Goal: Task Accomplishment & Management: Manage account settings

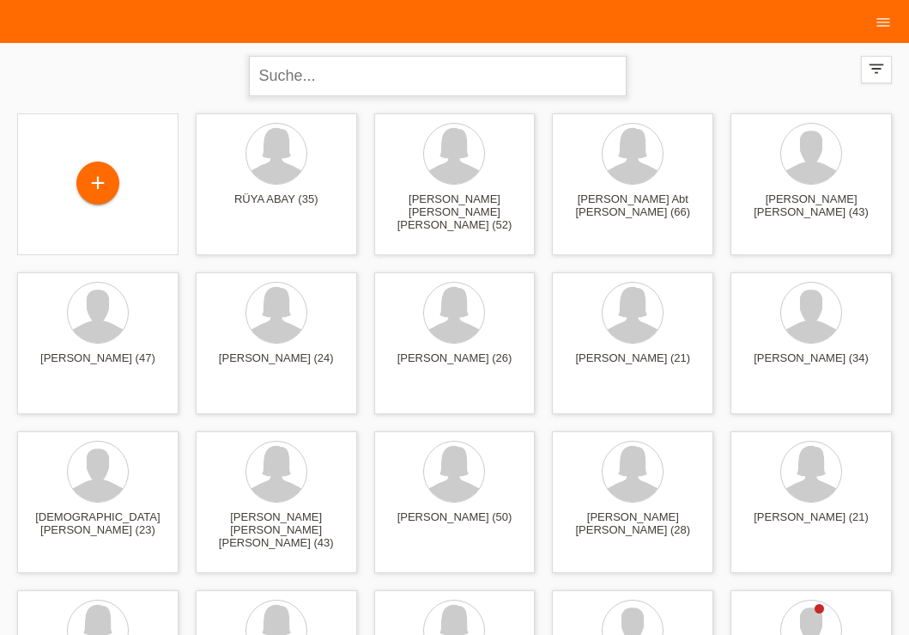
click at [392, 87] on input "text" at bounding box center [438, 76] width 378 height 40
type input "müller"
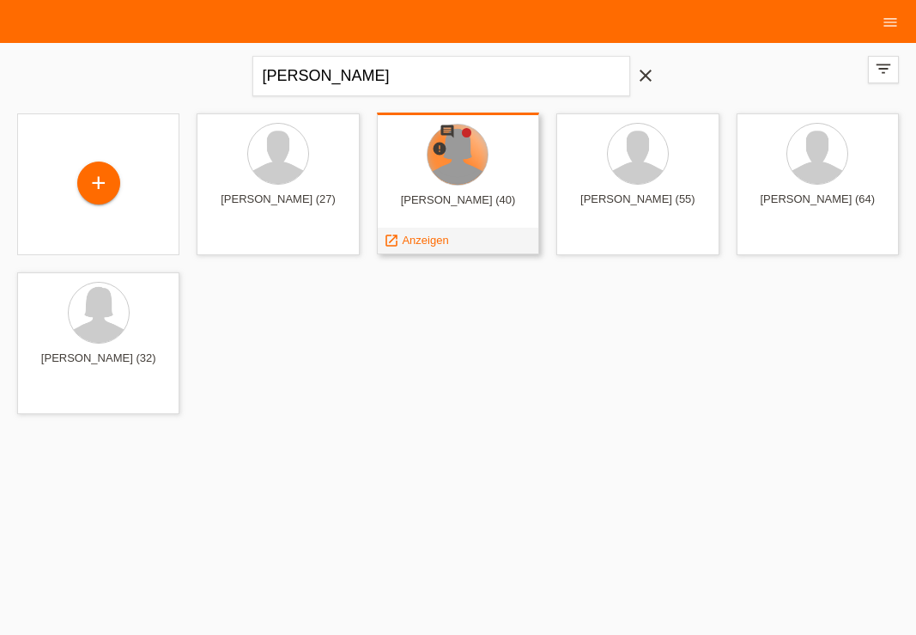
click at [462, 165] on div at bounding box center [458, 155] width 60 height 60
click at [428, 241] on span "Anzeigen" at bounding box center [425, 240] width 46 height 13
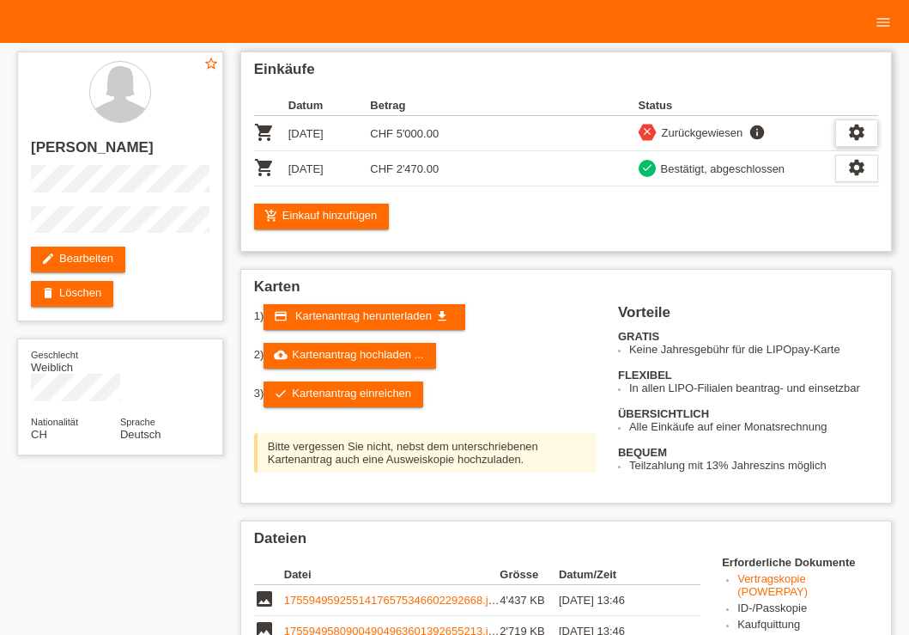
click at [861, 132] on icon "settings" at bounding box center [857, 132] width 19 height 19
click at [860, 129] on icon "settings" at bounding box center [857, 132] width 19 height 19
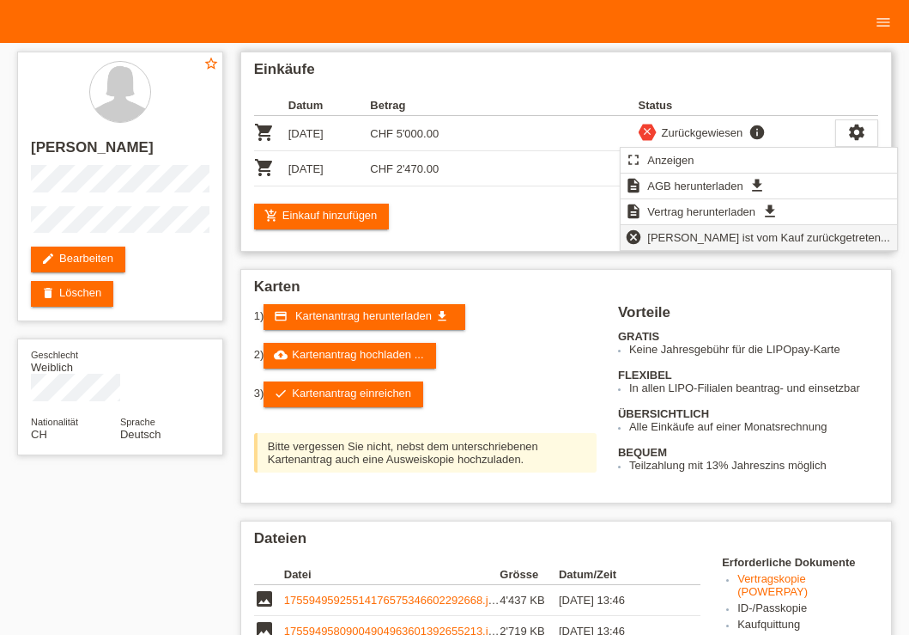
click at [673, 240] on span "Kundin ist vom Kauf zurückgetreten..." at bounding box center [769, 237] width 248 height 21
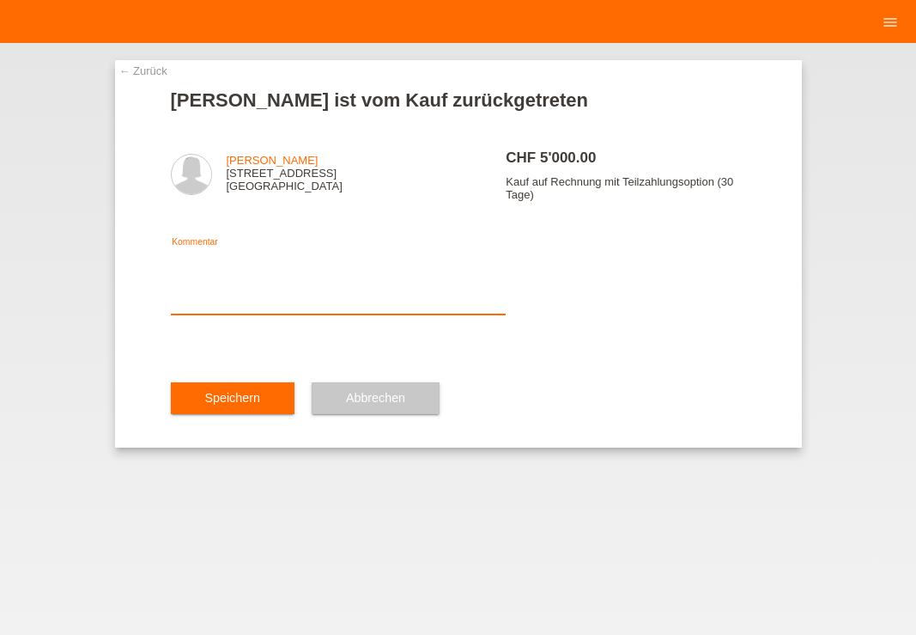
click at [251, 299] on textarea at bounding box center [339, 281] width 336 height 66
click at [234, 313] on textarea at bounding box center [339, 281] width 336 height 66
click at [229, 257] on textarea "es ist eine feller" at bounding box center [339, 281] width 336 height 66
click at [265, 265] on textarea "es ist eine feller" at bounding box center [339, 281] width 336 height 66
click at [234, 263] on textarea "es ist eine heler" at bounding box center [339, 281] width 336 height 66
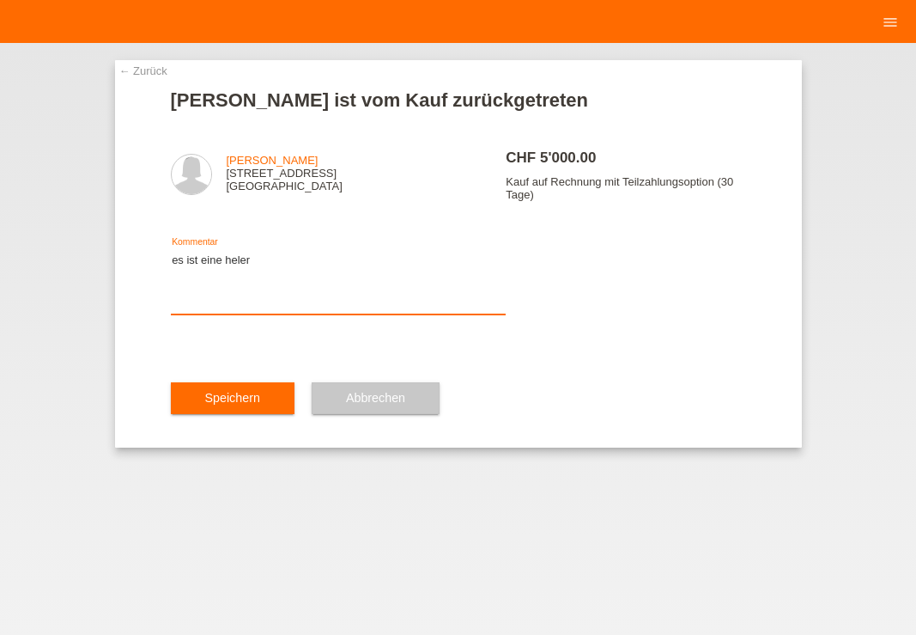
click at [230, 261] on textarea "es ist eine heler" at bounding box center [339, 281] width 336 height 66
click at [289, 281] on textarea "es ist eine feler" at bounding box center [339, 281] width 336 height 66
click at [237, 265] on textarea "es ist eine feler" at bounding box center [339, 281] width 336 height 66
click at [282, 241] on div "es ist eine feller Kommentar" at bounding box center [339, 282] width 336 height 124
click at [230, 265] on textarea "es ist eine feller" at bounding box center [339, 281] width 336 height 66
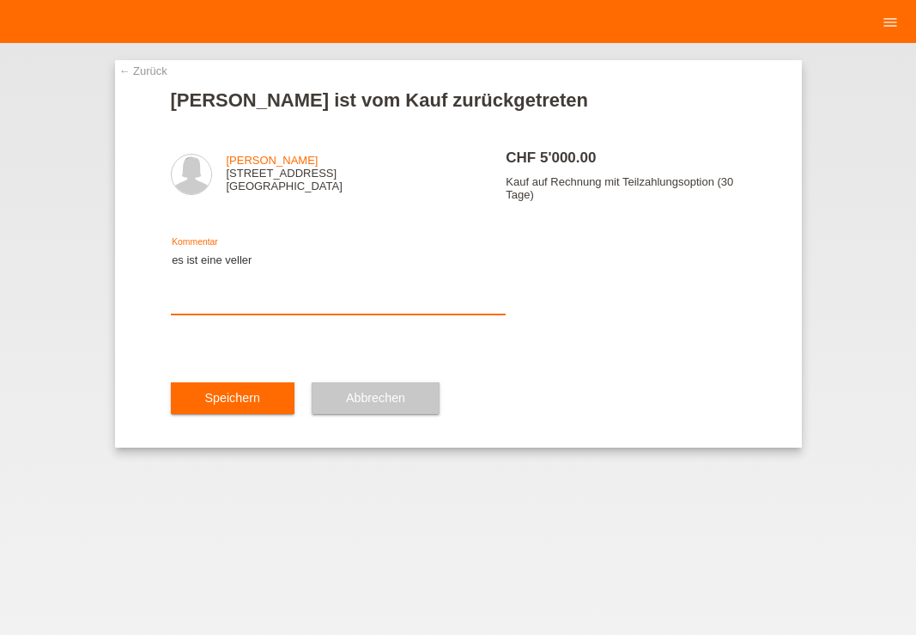
drag, startPoint x: 290, startPoint y: 300, endPoint x: 299, endPoint y: 290, distance: 12.8
click at [290, 299] on textarea "es ist eine veller" at bounding box center [339, 281] width 336 height 66
click at [234, 260] on textarea "es ist eine veller" at bounding box center [339, 281] width 336 height 66
click at [231, 261] on textarea "es ist eine veller" at bounding box center [339, 281] width 336 height 66
click at [312, 284] on textarea "es ist eine feller" at bounding box center [339, 281] width 336 height 66
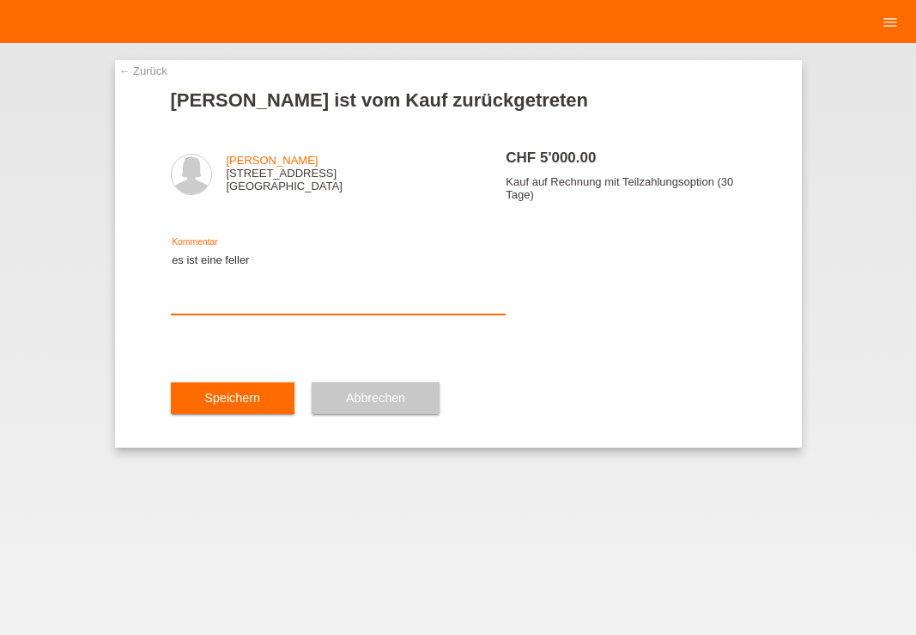
click at [239, 261] on textarea "es ist eine feller" at bounding box center [339, 281] width 336 height 66
click at [238, 262] on textarea "es ist eine feller" at bounding box center [339, 281] width 336 height 66
type textarea "es ist eine Fehler"
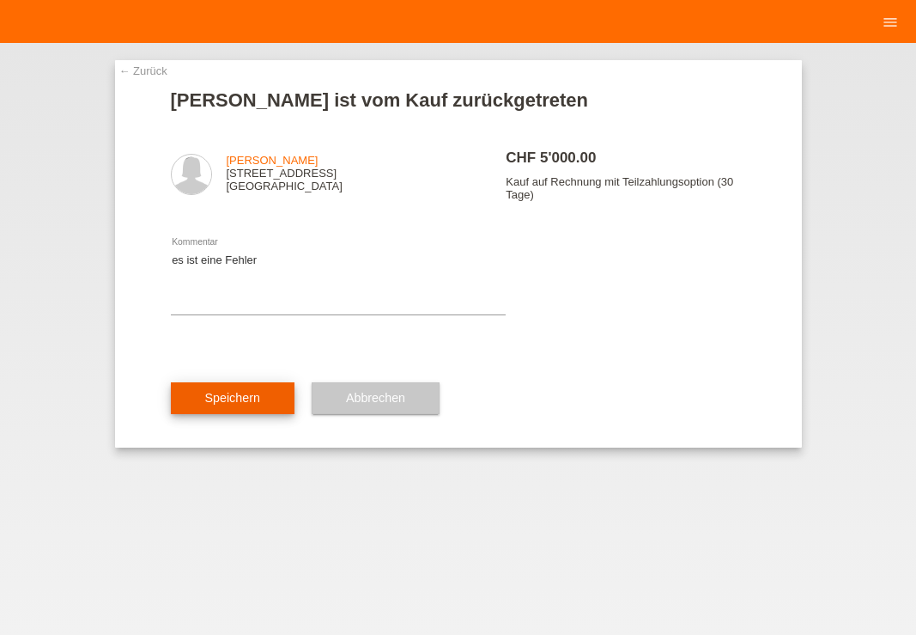
click at [249, 414] on button "Speichern" at bounding box center [233, 398] width 124 height 33
click at [895, 16] on icon "menu" at bounding box center [890, 22] width 17 height 17
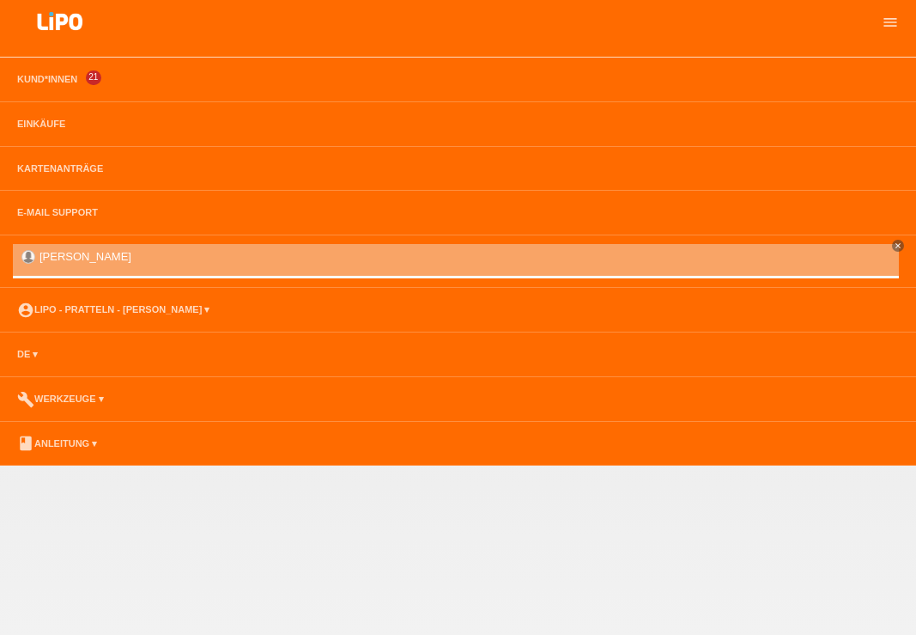
click at [56, 26] on img at bounding box center [60, 23] width 86 height 46
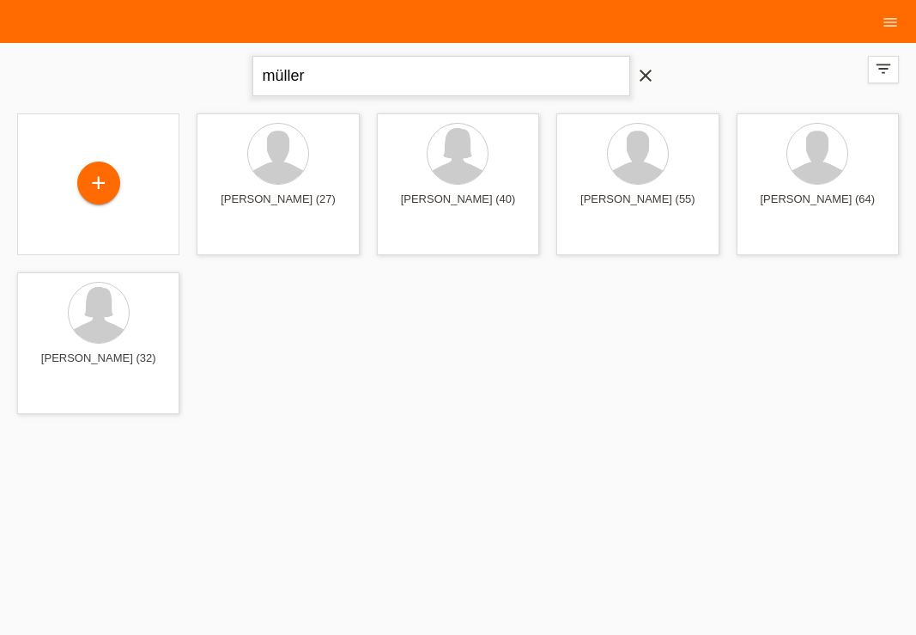
click at [466, 85] on input "müller" at bounding box center [441, 76] width 378 height 40
type input "m"
click at [891, 77] on icon "filter_list" at bounding box center [883, 68] width 19 height 19
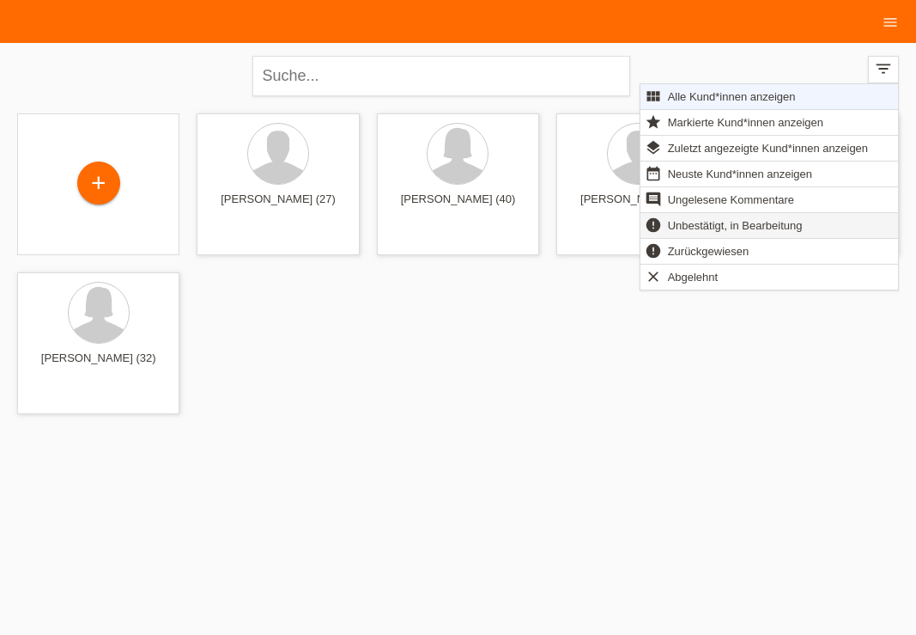
click at [741, 232] on span "Unbestätigt, in Bearbeitung" at bounding box center [736, 225] width 140 height 21
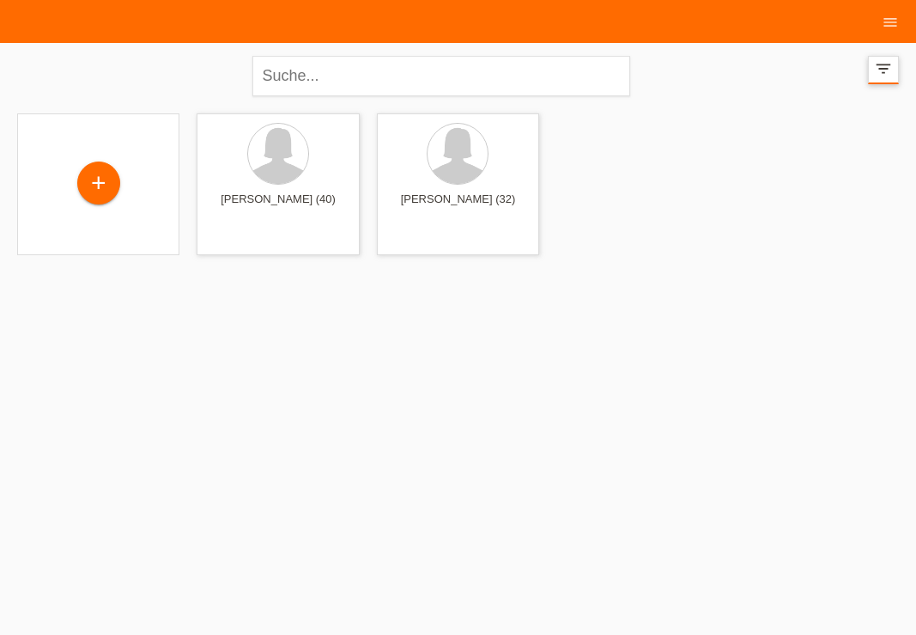
click at [879, 80] on div "filter_list" at bounding box center [883, 70] width 31 height 28
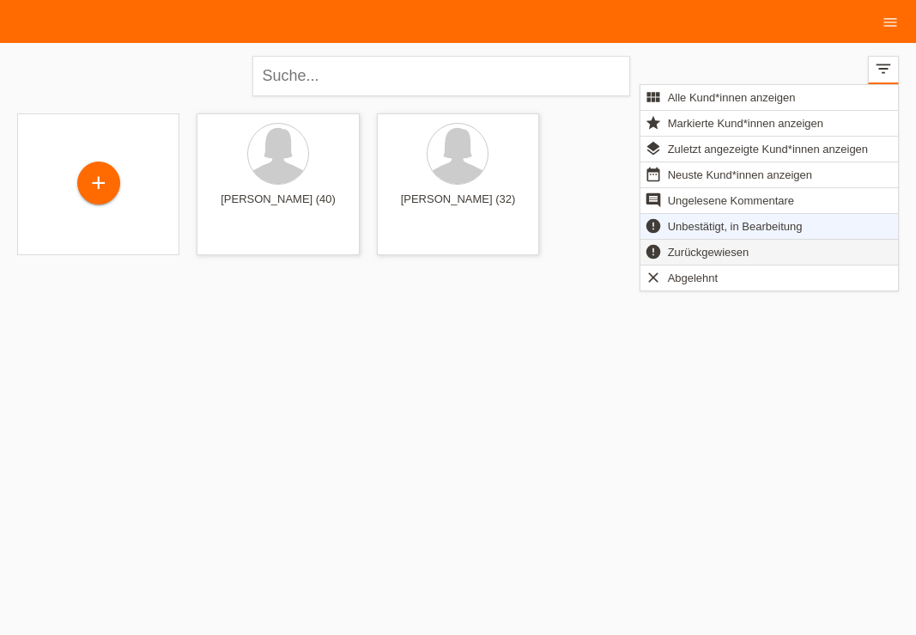
click at [698, 260] on span "Zurückgewiesen" at bounding box center [709, 251] width 87 height 21
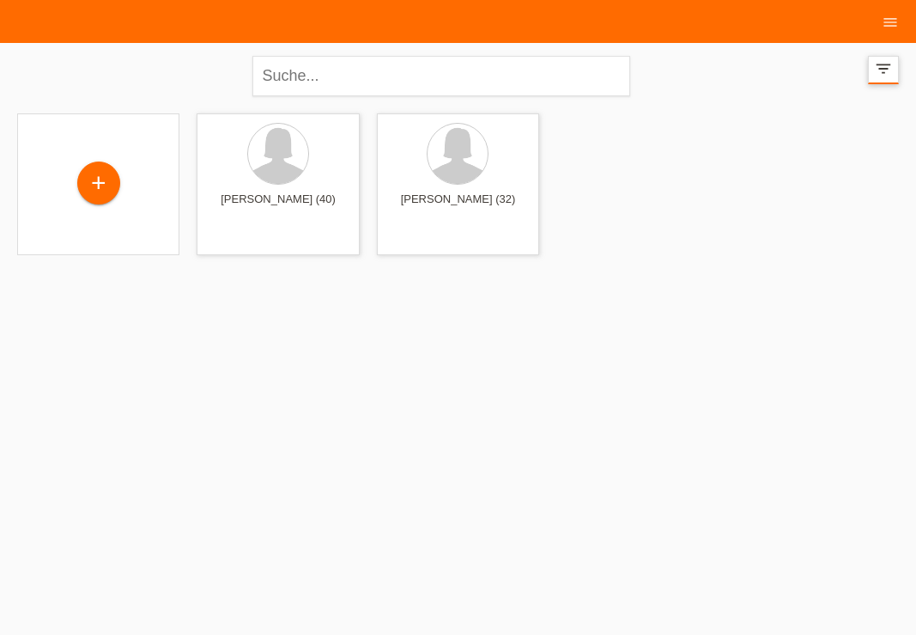
click at [891, 63] on icon "filter_list" at bounding box center [883, 68] width 19 height 19
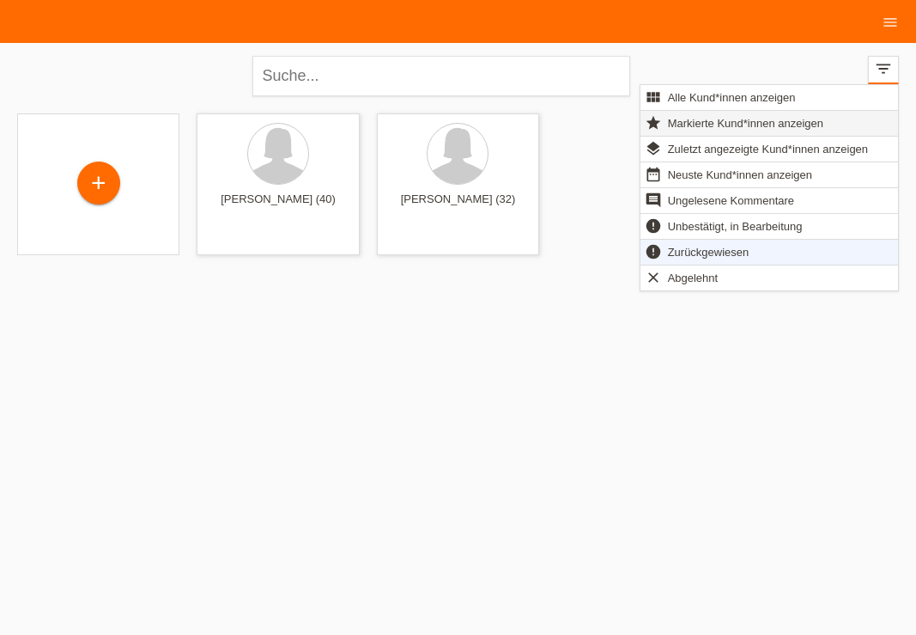
click at [730, 121] on span "Markierte Kund*innen anzeigen" at bounding box center [746, 123] width 161 height 21
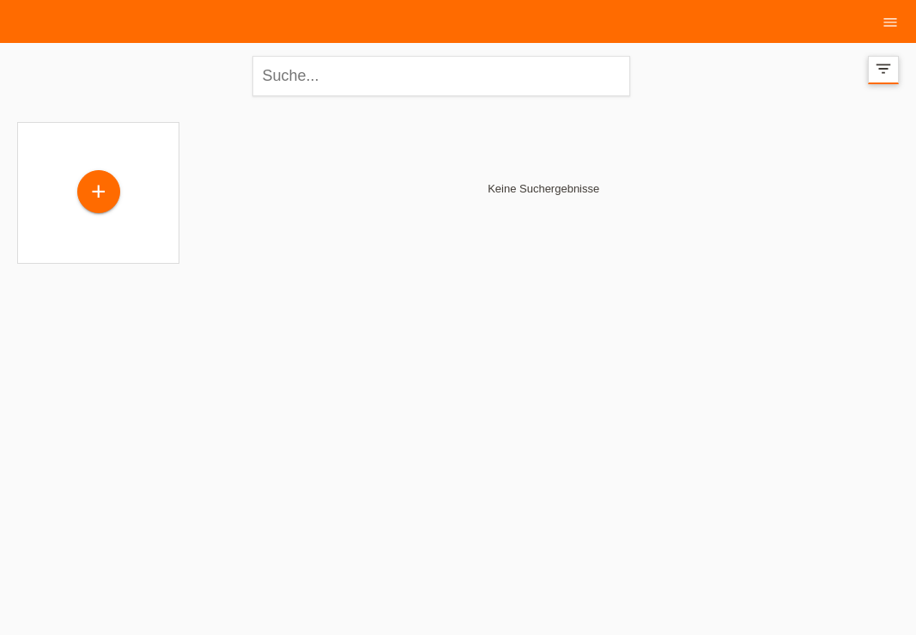
click at [892, 63] on icon "filter_list" at bounding box center [883, 68] width 19 height 19
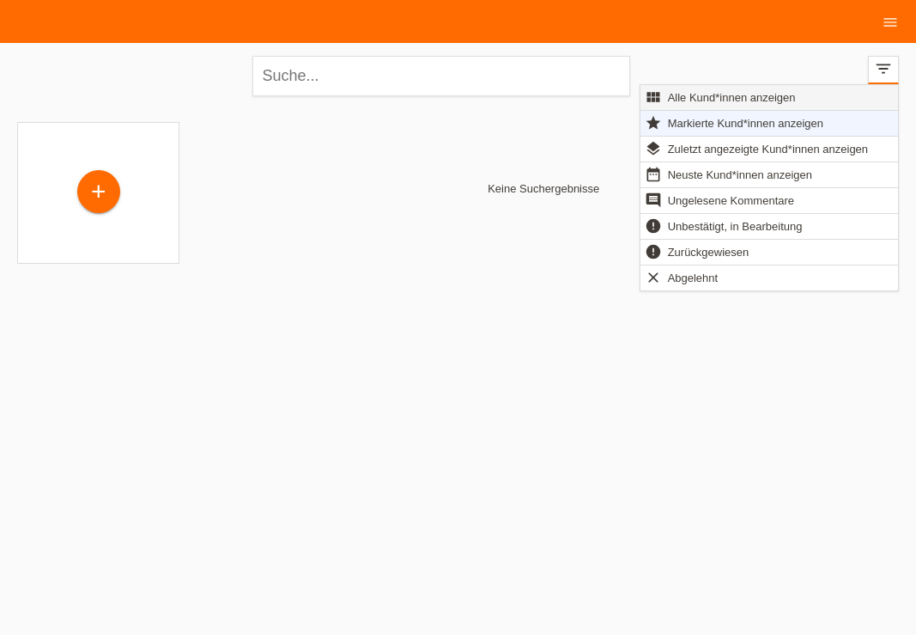
click at [769, 93] on span "Alle Kund*innen anzeigen" at bounding box center [732, 97] width 133 height 21
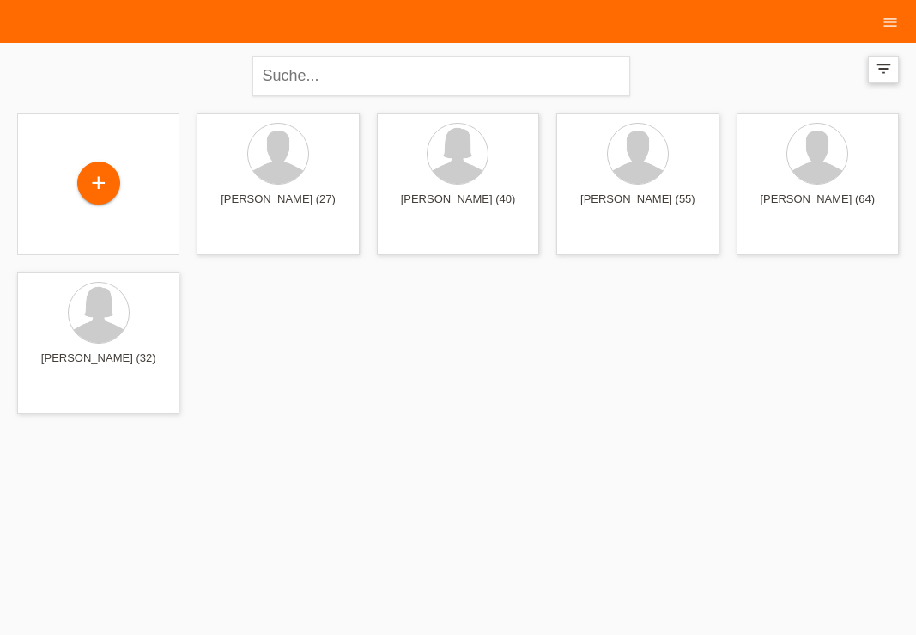
click at [883, 76] on icon "filter_list" at bounding box center [883, 68] width 19 height 19
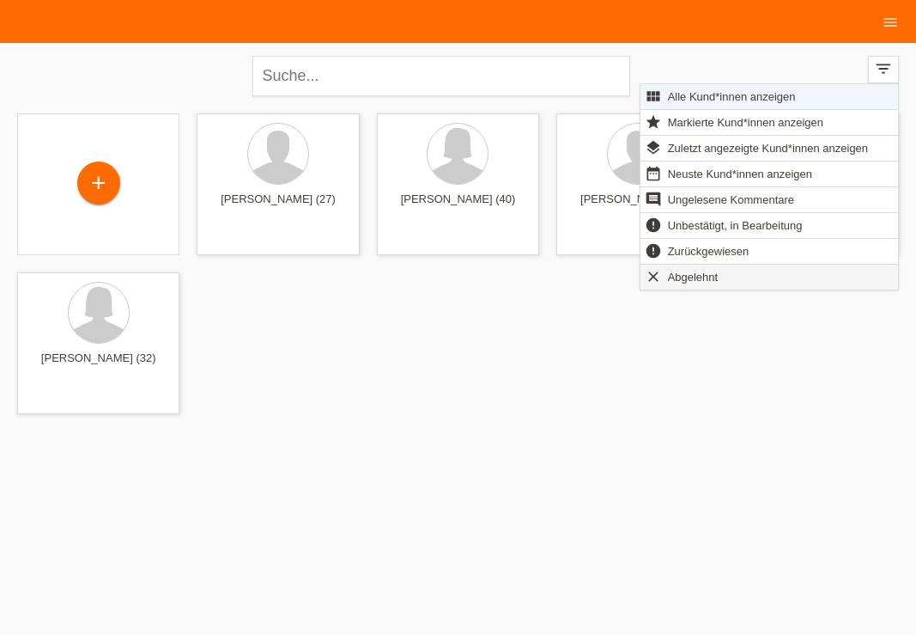
click at [681, 282] on span "Abgelehnt" at bounding box center [694, 276] width 56 height 21
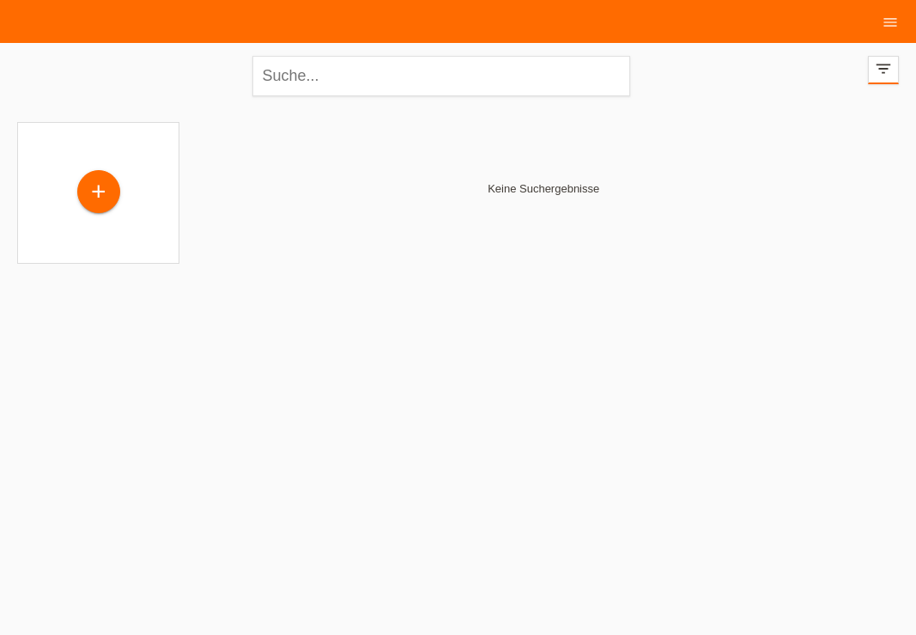
click at [517, 285] on html "Kund*innen 21 Einkäufe Kartenanträge E-Mail Support close" at bounding box center [458, 142] width 916 height 285
click at [891, 27] on icon "menu" at bounding box center [890, 22] width 17 height 17
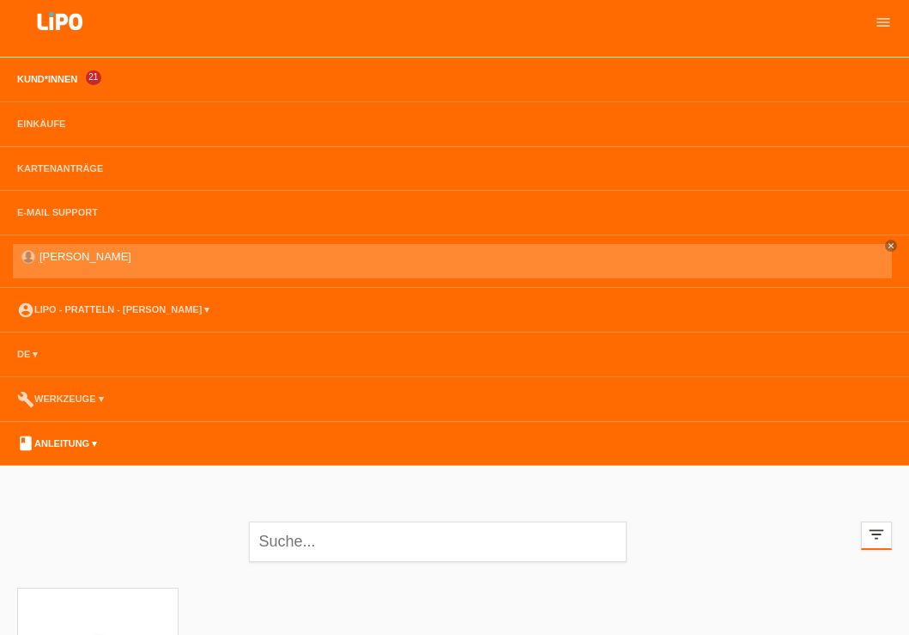
click at [84, 447] on link "book Anleitung ▾" at bounding box center [57, 443] width 97 height 10
